Goal: Obtain resource: Download file/media

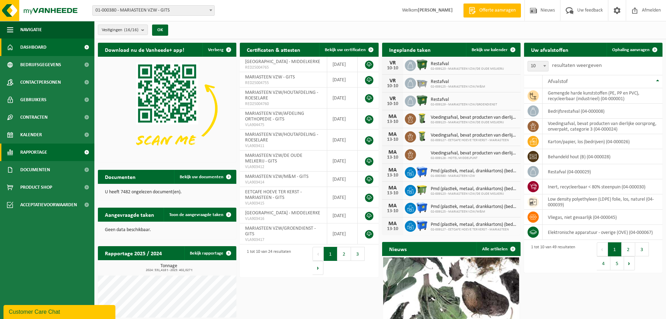
click at [53, 153] on link "Rapportage" at bounding box center [47, 151] width 94 height 17
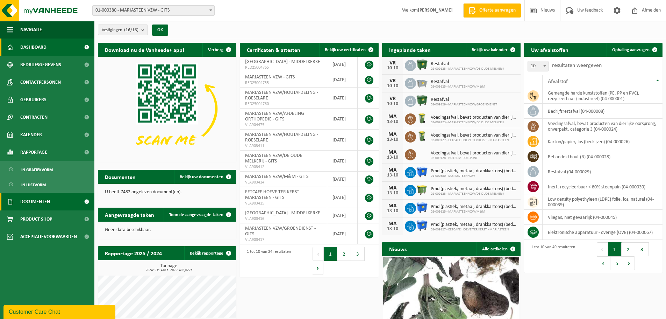
click at [37, 198] on span "Documenten" at bounding box center [35, 201] width 30 height 17
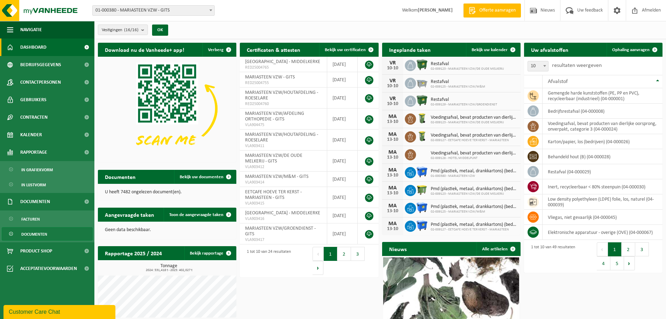
click at [28, 234] on span "Documenten" at bounding box center [34, 233] width 26 height 13
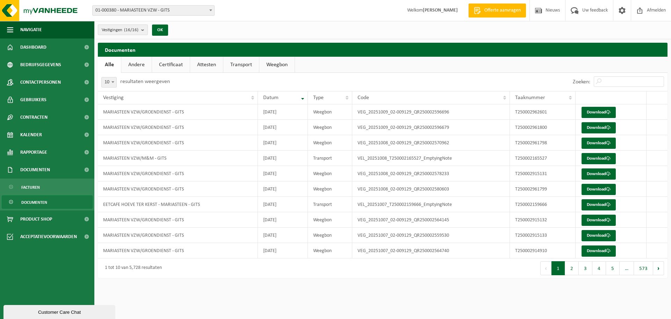
click at [144, 31] on b "submit" at bounding box center [144, 30] width 6 height 10
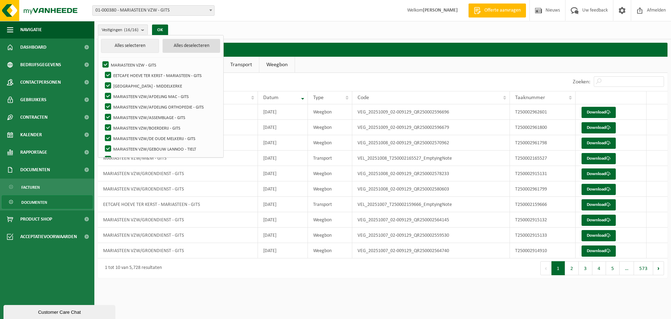
click at [170, 45] on button "Alles deselecteren" at bounding box center [192, 46] width 58 height 14
checkbox input "false"
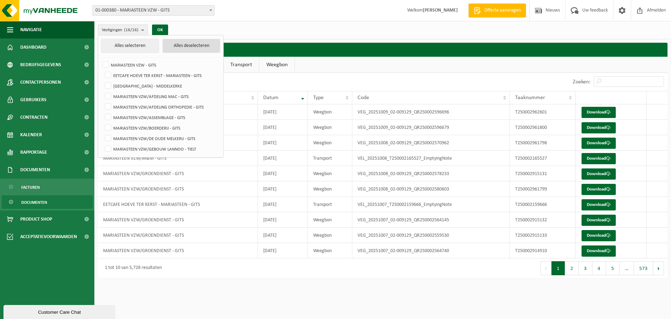
checkbox input "false"
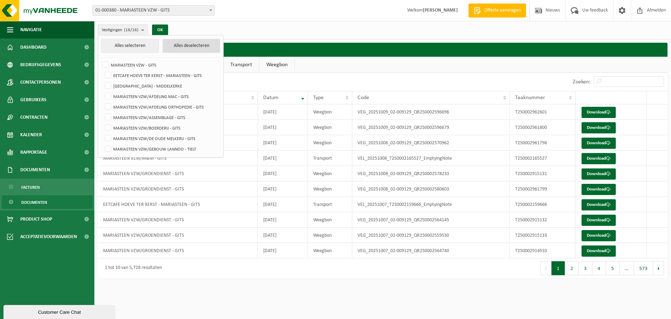
checkbox input "false"
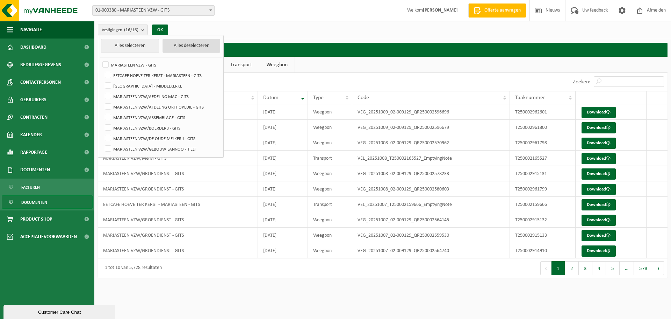
checkbox input "false"
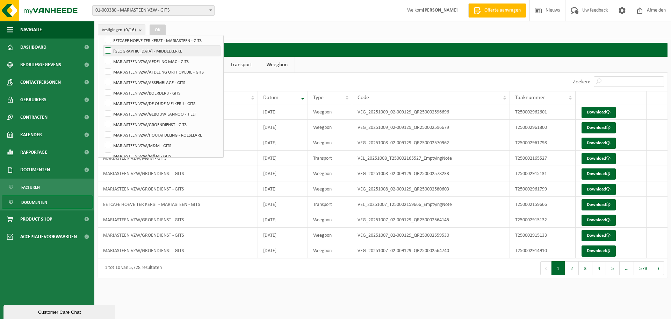
scroll to position [70, 0]
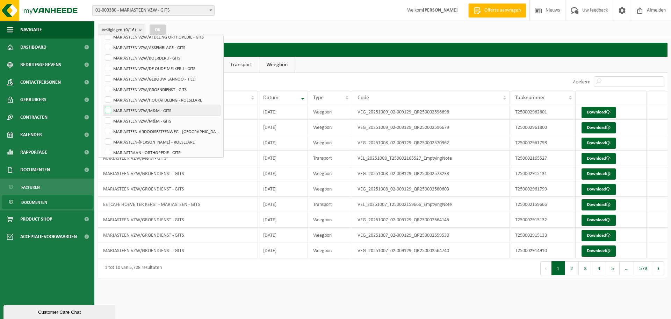
click at [147, 108] on label "MARIASTEEN VZW/M&M - GITS" at bounding box center [162, 110] width 117 height 10
click at [102, 105] on input "MARIASTEEN VZW/M&M - GITS" at bounding box center [102, 105] width 0 height 0
checkbox input "true"
click at [134, 123] on label "MARIASTEEN VZW/M&M - GITS" at bounding box center [162, 120] width 117 height 10
click at [102, 115] on input "MARIASTEEN VZW/M&M - GITS" at bounding box center [102, 115] width 0 height 0
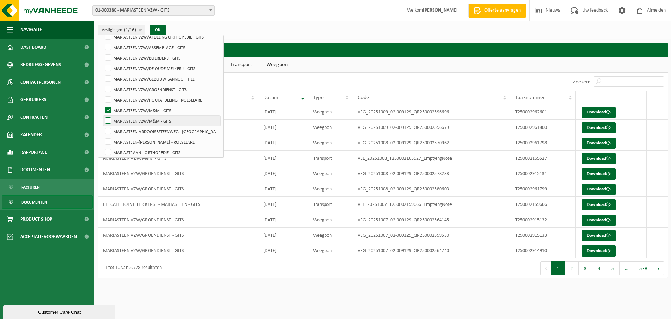
checkbox input "true"
click at [161, 30] on button "OK" at bounding box center [158, 29] width 16 height 11
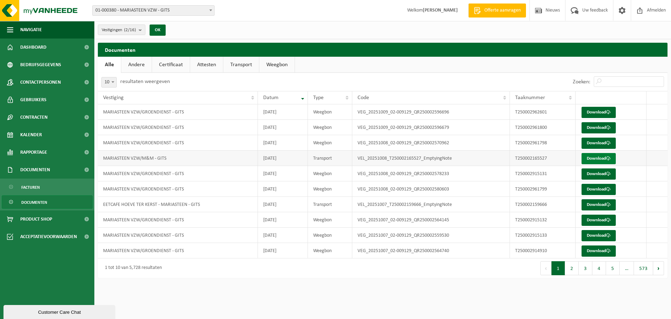
click at [605, 155] on link "Download" at bounding box center [599, 158] width 34 height 11
click at [578, 266] on button "2" at bounding box center [572, 268] width 14 height 14
click at [561, 269] on button "1" at bounding box center [562, 268] width 14 height 14
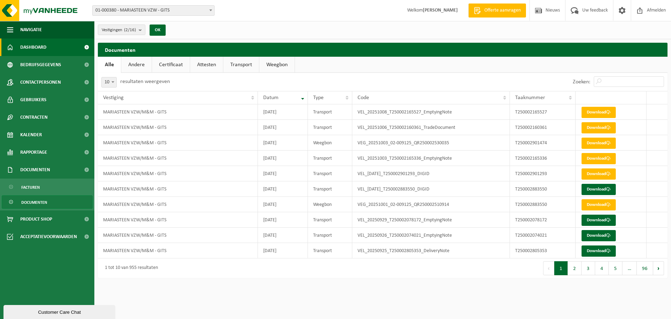
click at [56, 46] on link "Dashboard" at bounding box center [47, 46] width 94 height 17
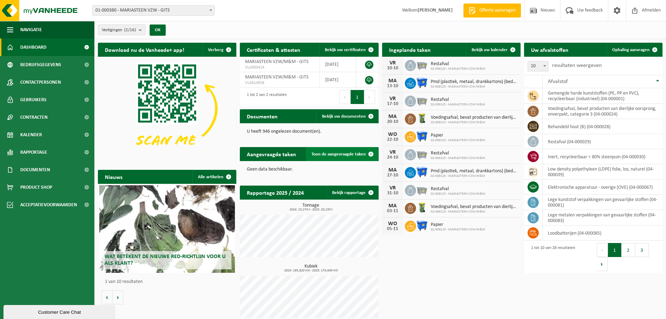
click at [355, 153] on span "Toon de aangevraagde taken" at bounding box center [339, 154] width 54 height 5
